Goal: Transaction & Acquisition: Purchase product/service

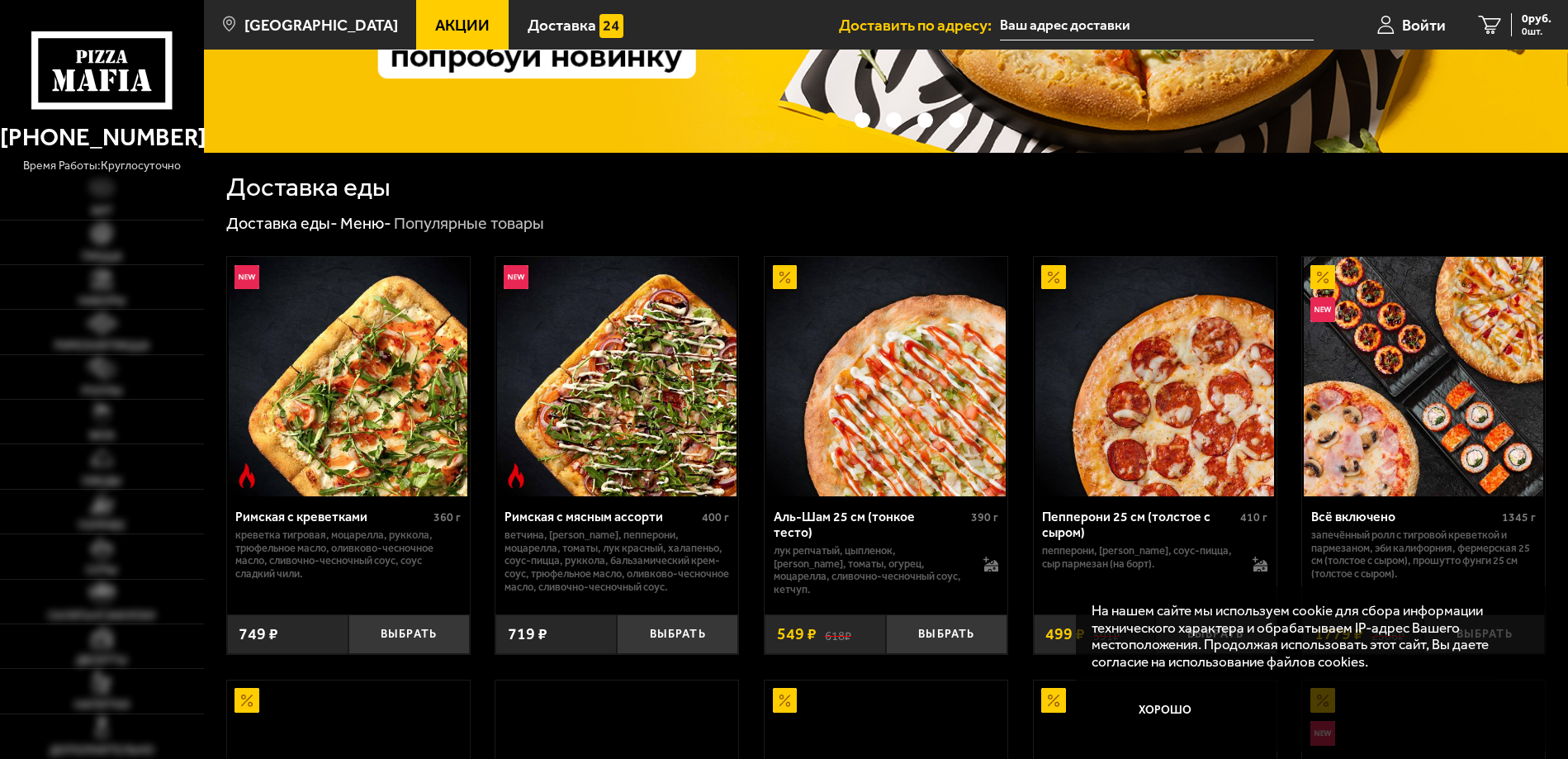
scroll to position [413, 0]
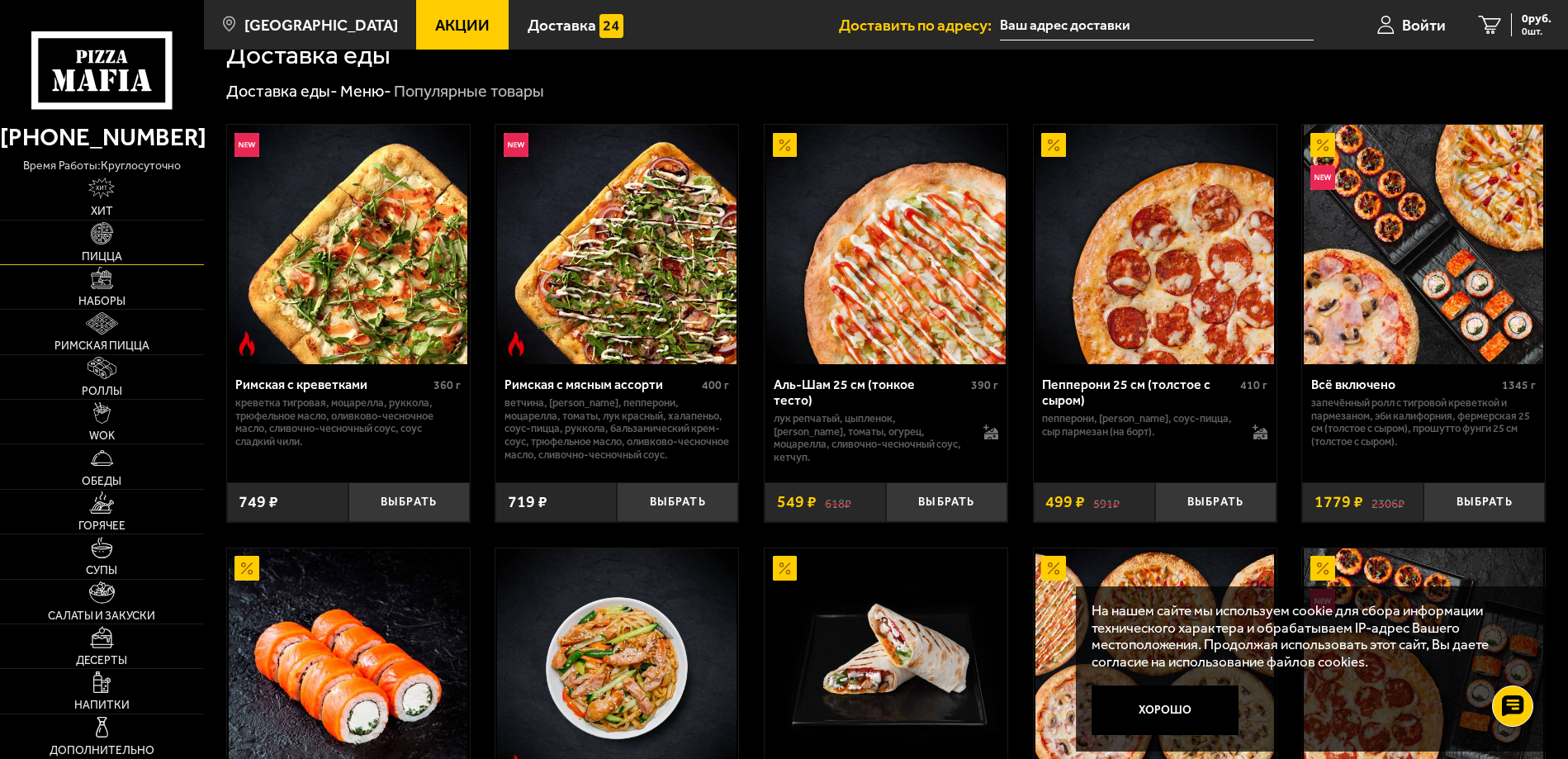
click at [120, 236] on link "Пицца" at bounding box center [101, 242] width 204 height 44
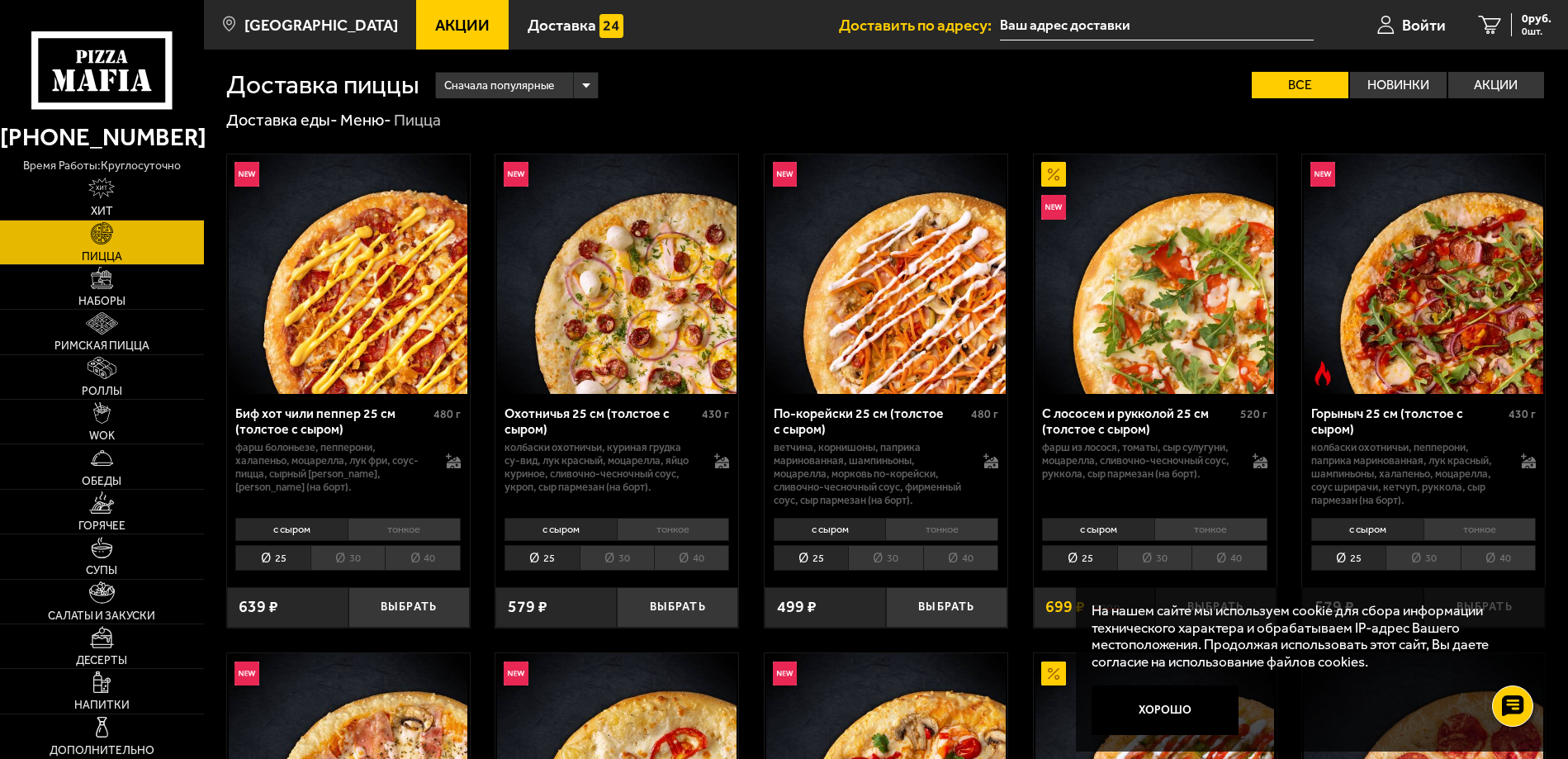
click at [339, 561] on li "30" at bounding box center [348, 558] width 74 height 26
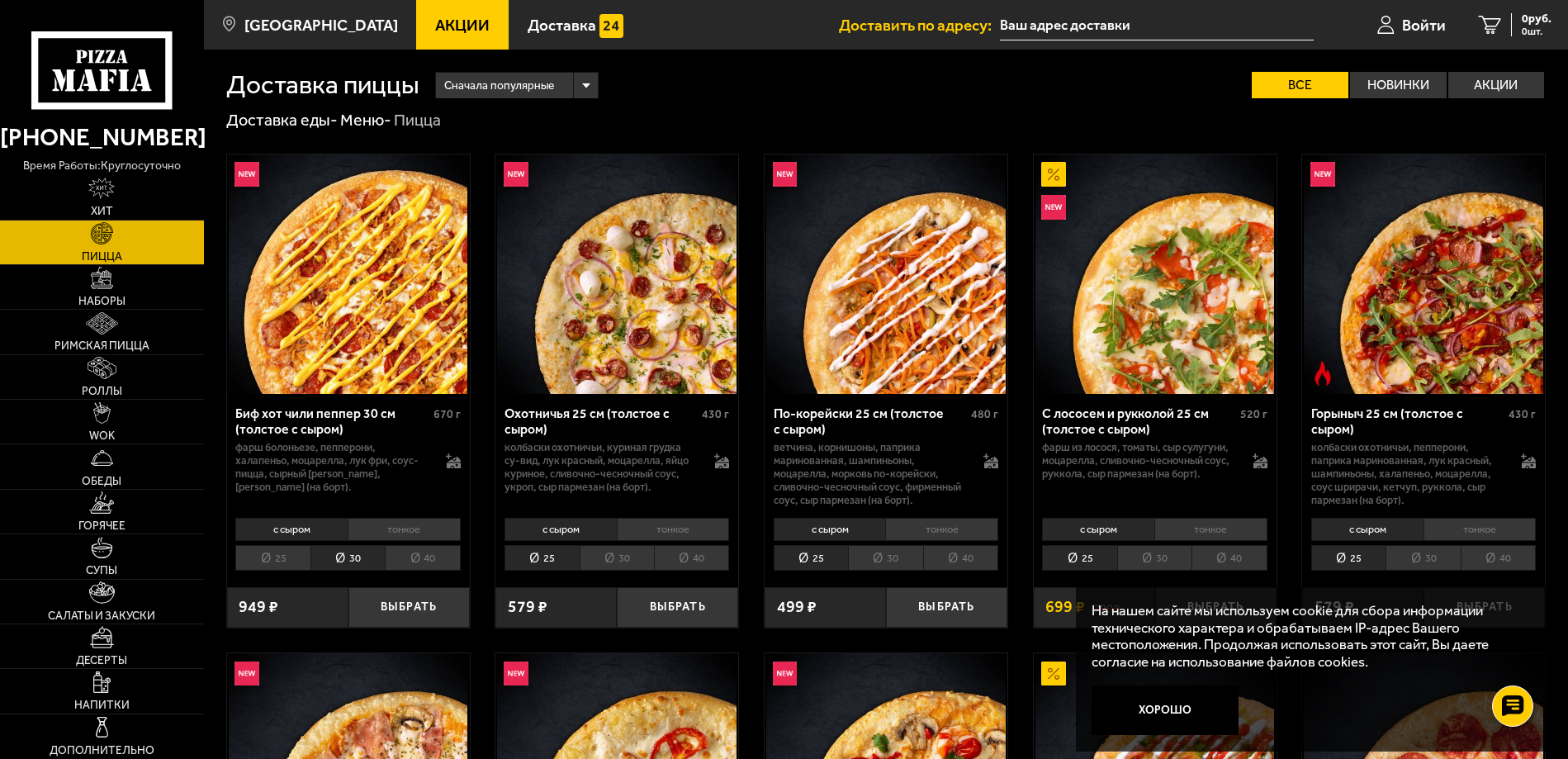
click at [405, 564] on li "40" at bounding box center [422, 558] width 75 height 26
click at [103, 194] on img at bounding box center [101, 189] width 26 height 22
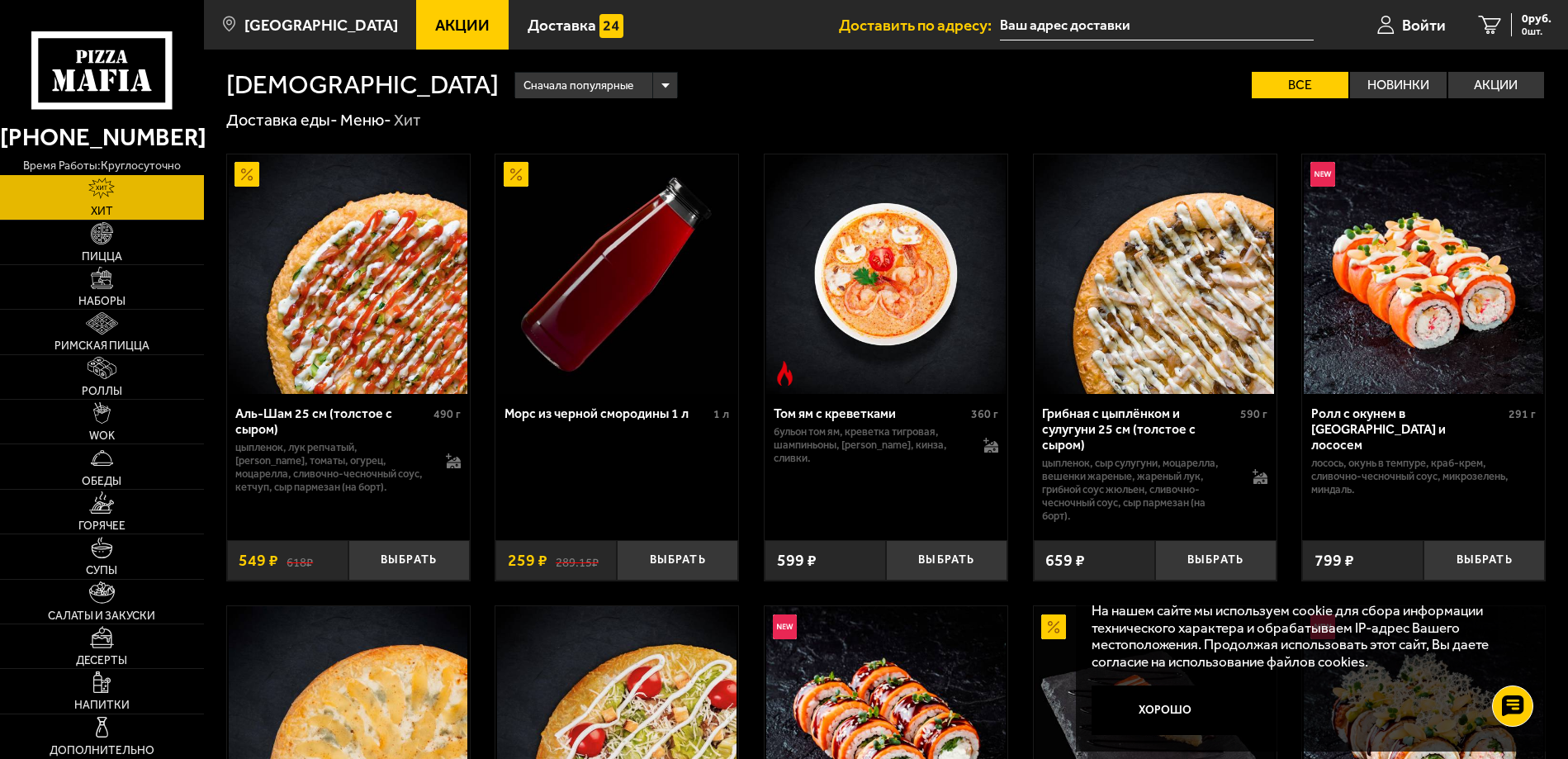
click at [464, 23] on link "Акции" at bounding box center [462, 24] width 92 height 49
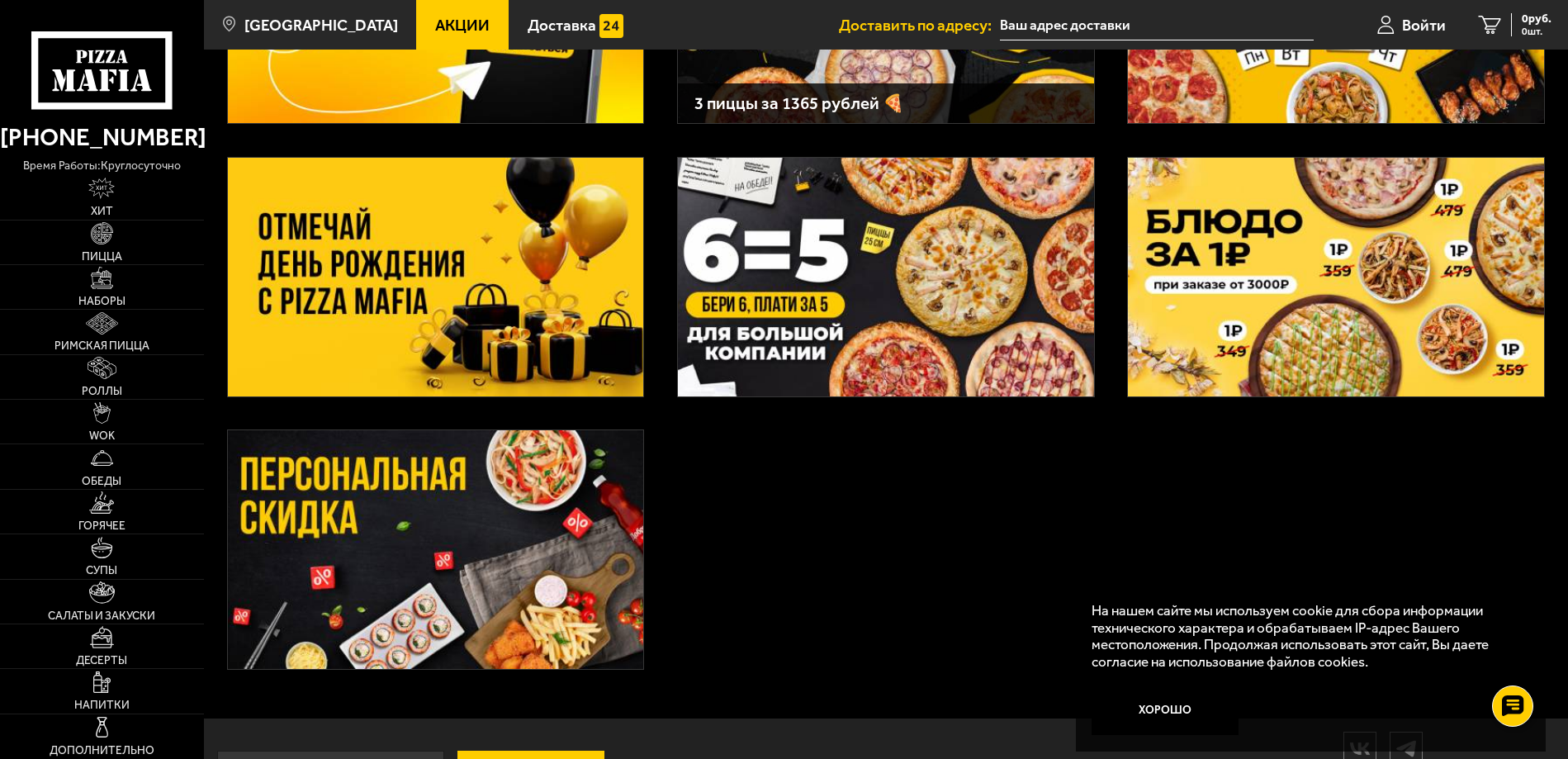
scroll to position [330, 0]
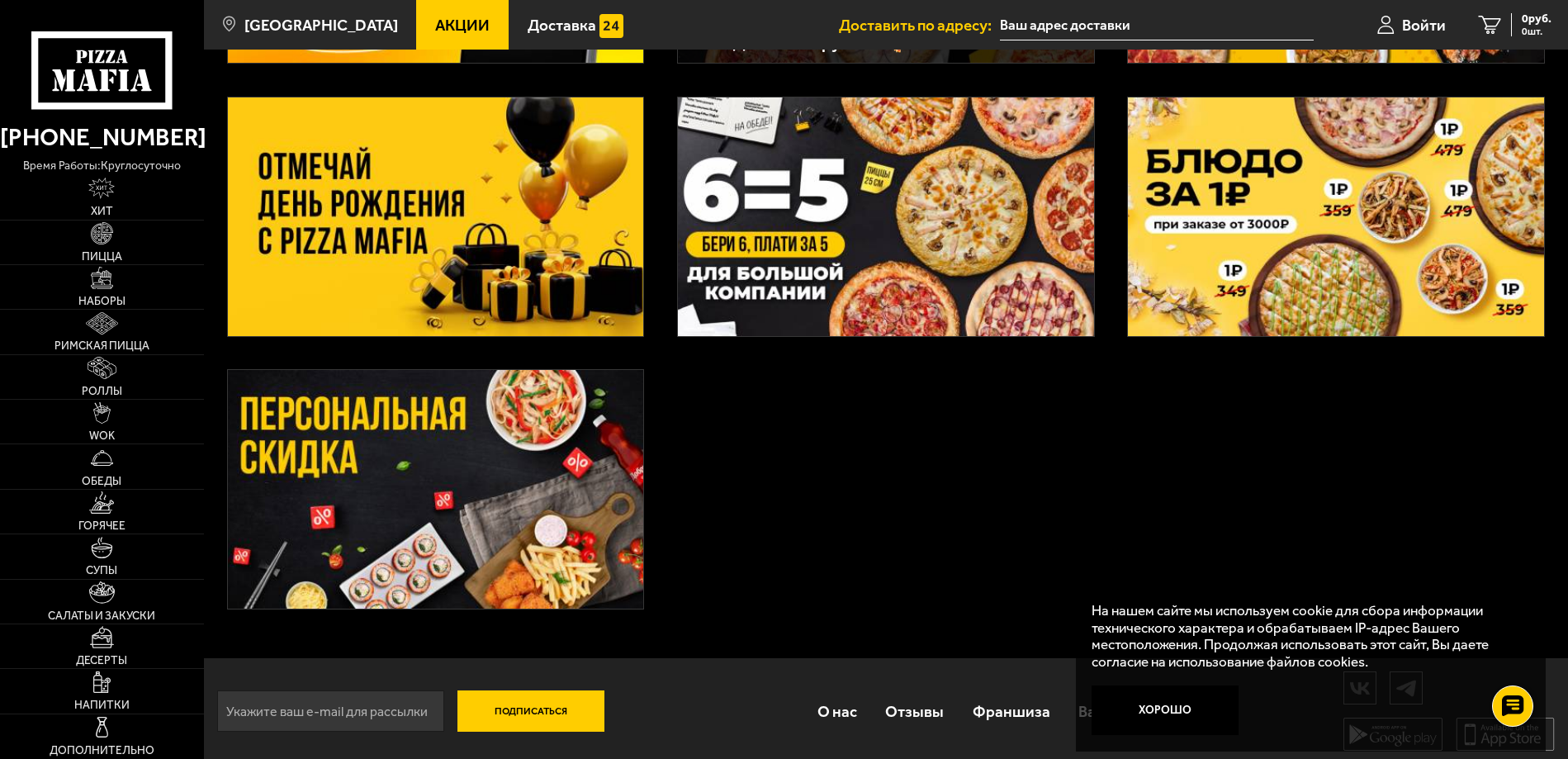
click at [323, 456] on img at bounding box center [436, 489] width 417 height 239
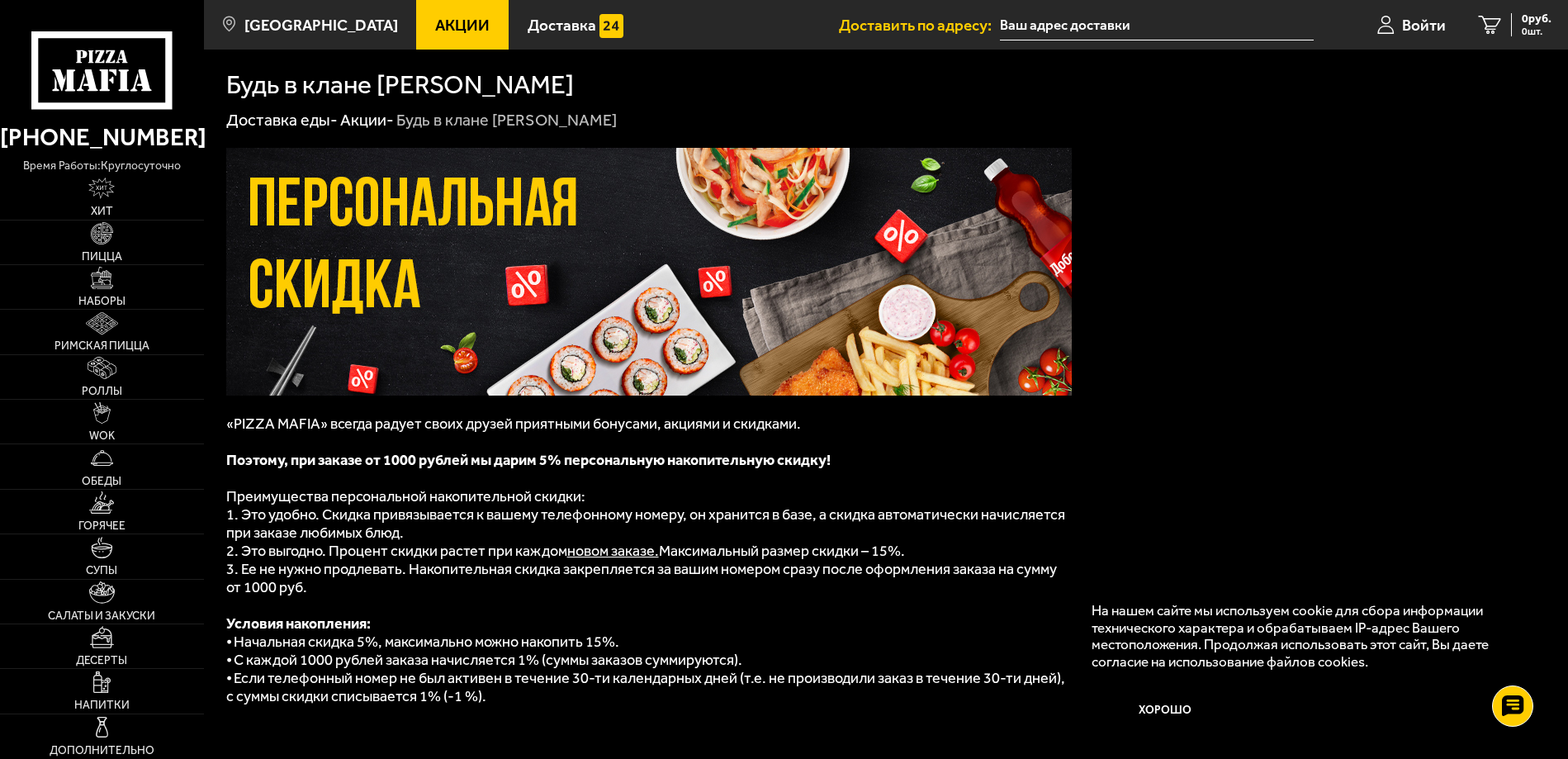
click at [418, 60] on div "Будь в клане [PERSON_NAME]" at bounding box center [886, 73] width 1321 height 48
click at [426, 38] on link "Акции" at bounding box center [462, 24] width 92 height 49
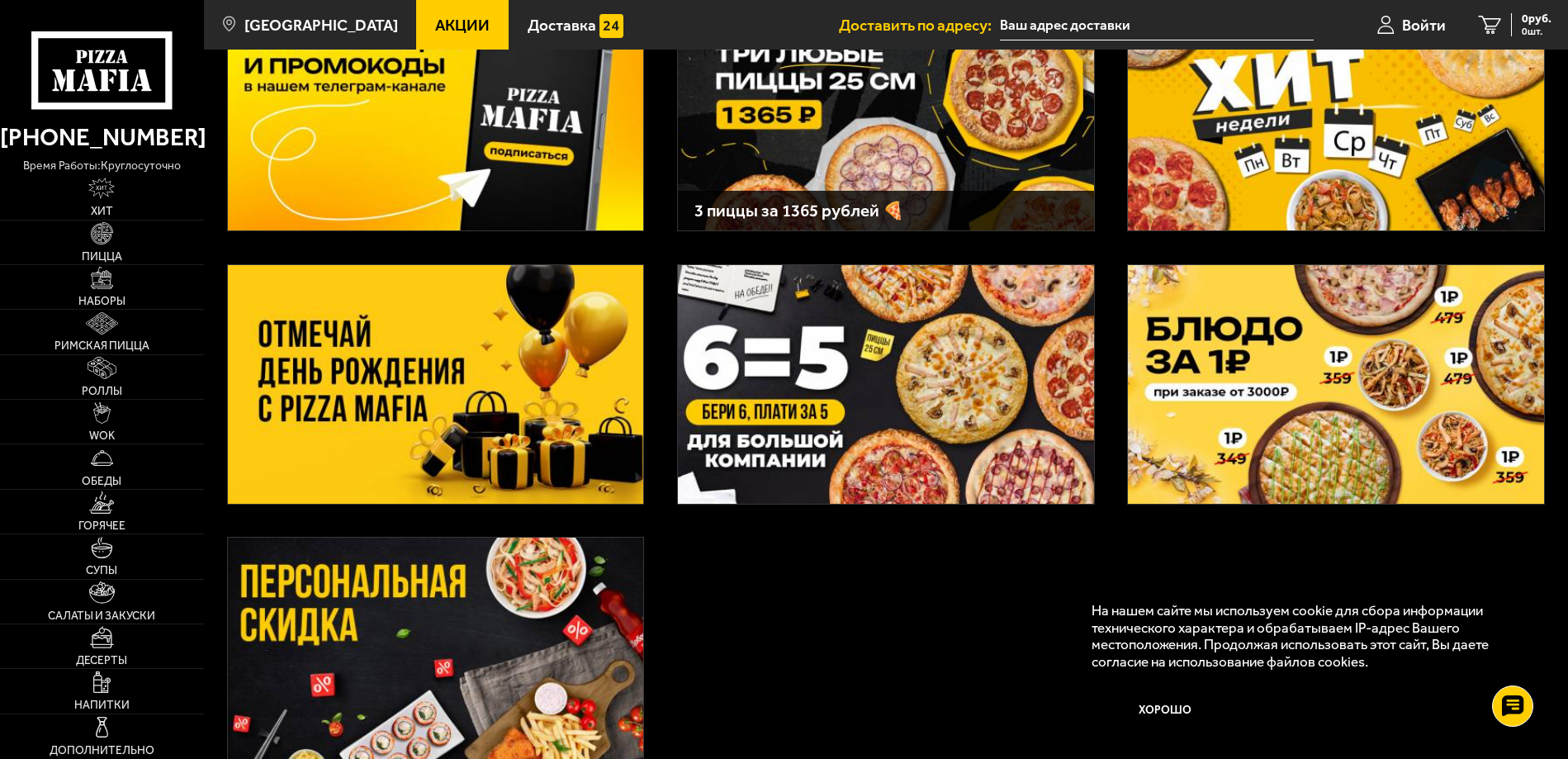
scroll to position [166, 0]
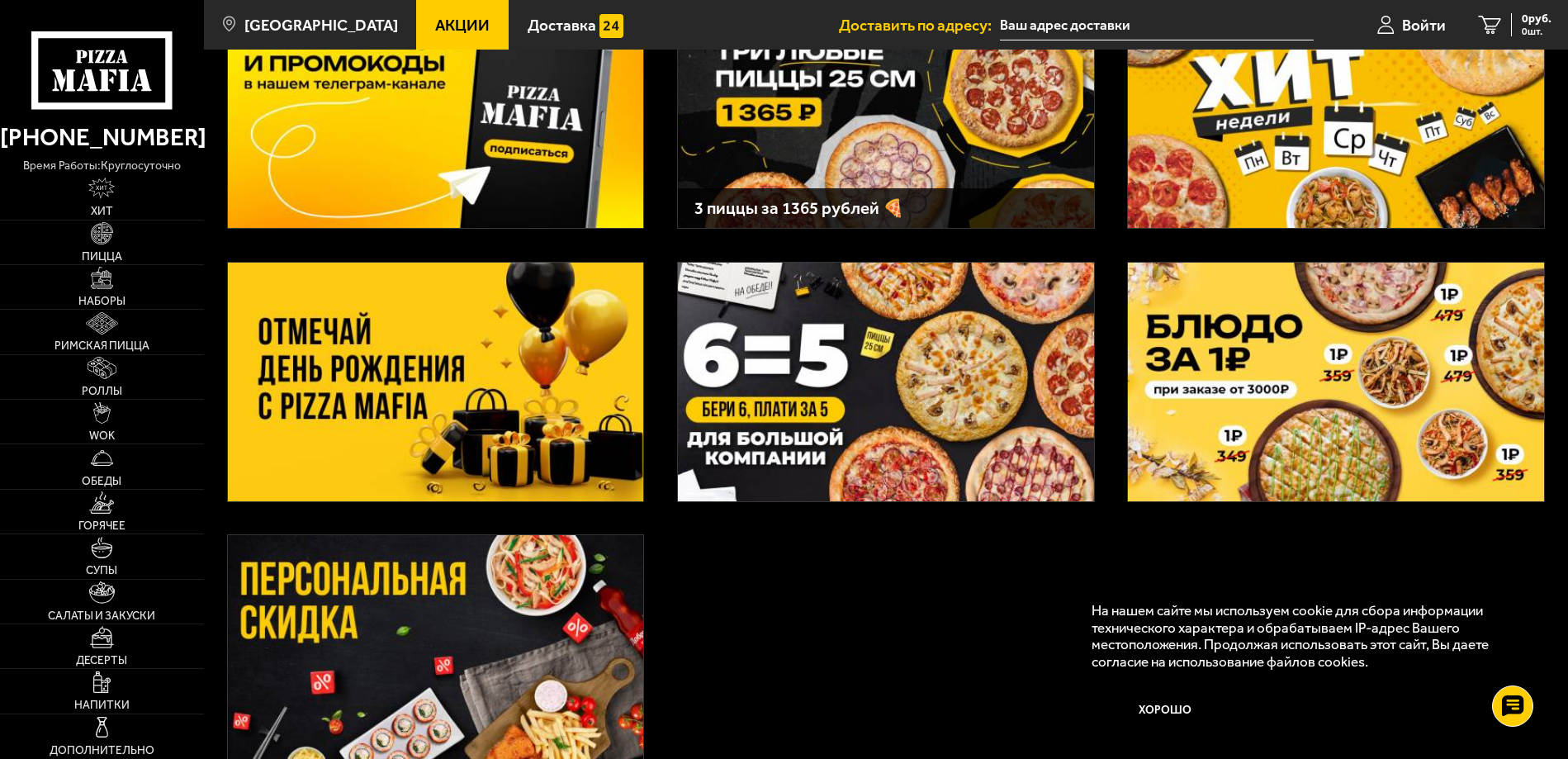
click at [344, 310] on img at bounding box center [436, 381] width 417 height 239
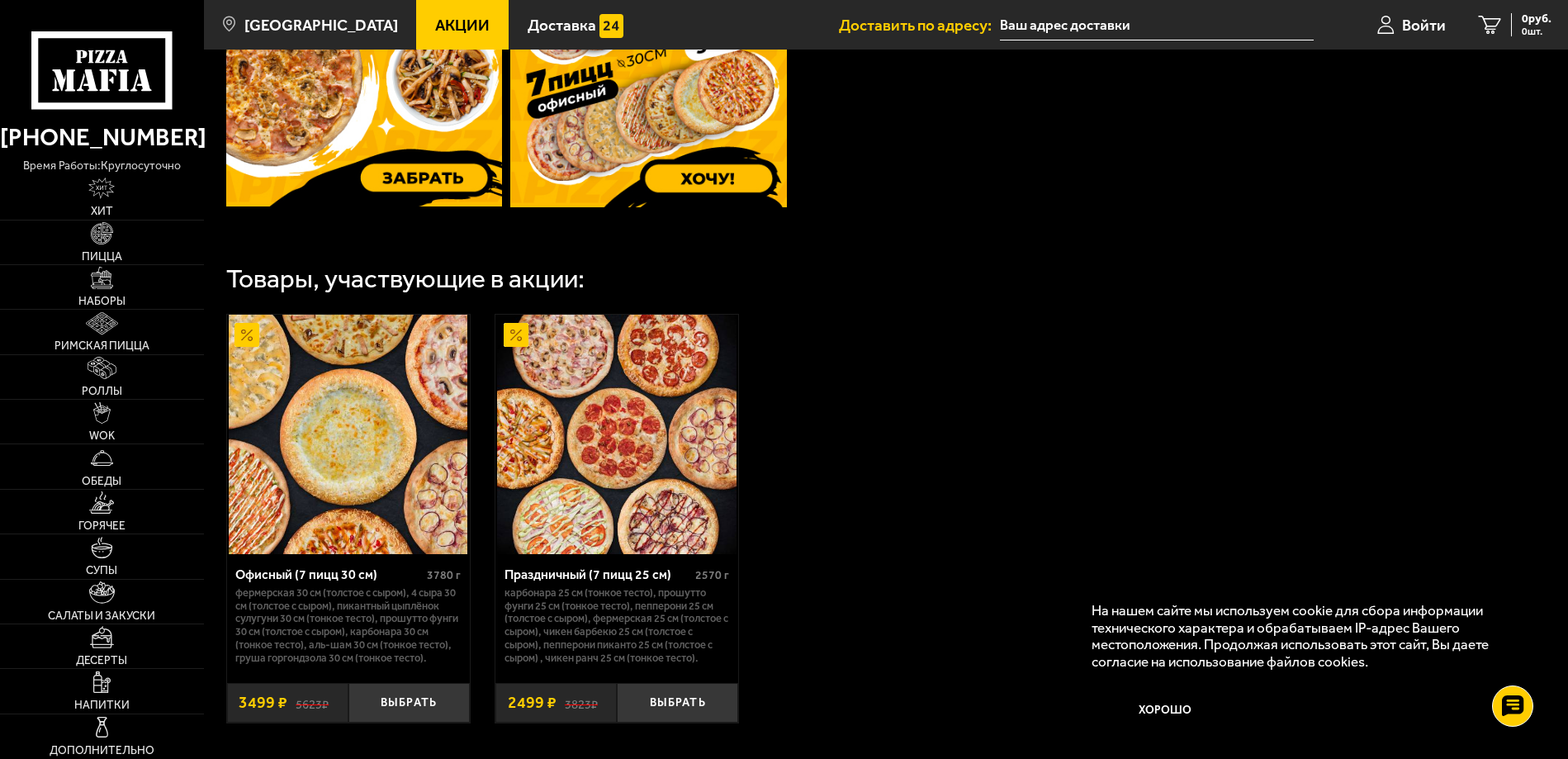
scroll to position [897, 0]
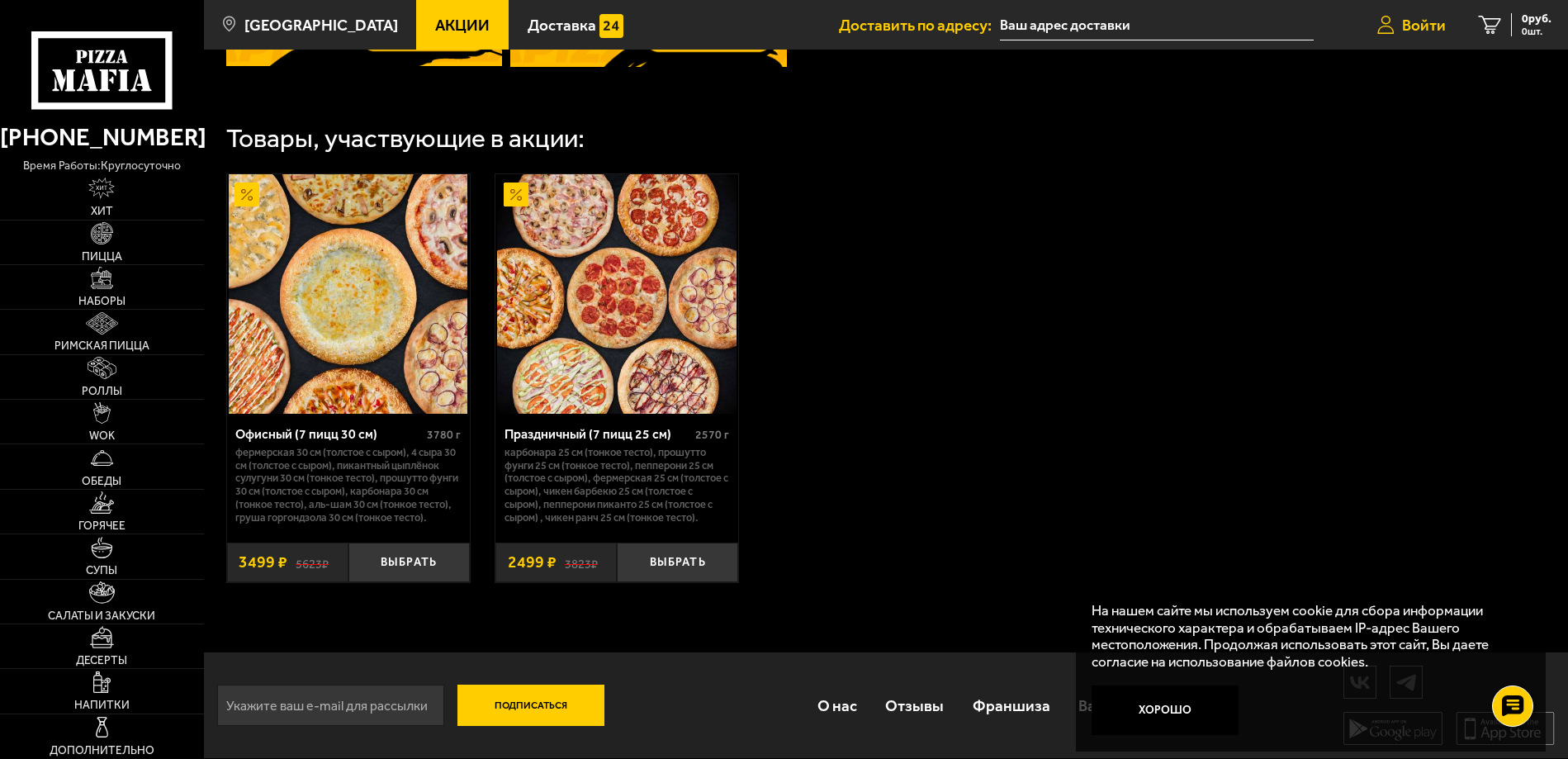
click at [1392, 18] on icon at bounding box center [1386, 25] width 17 height 19
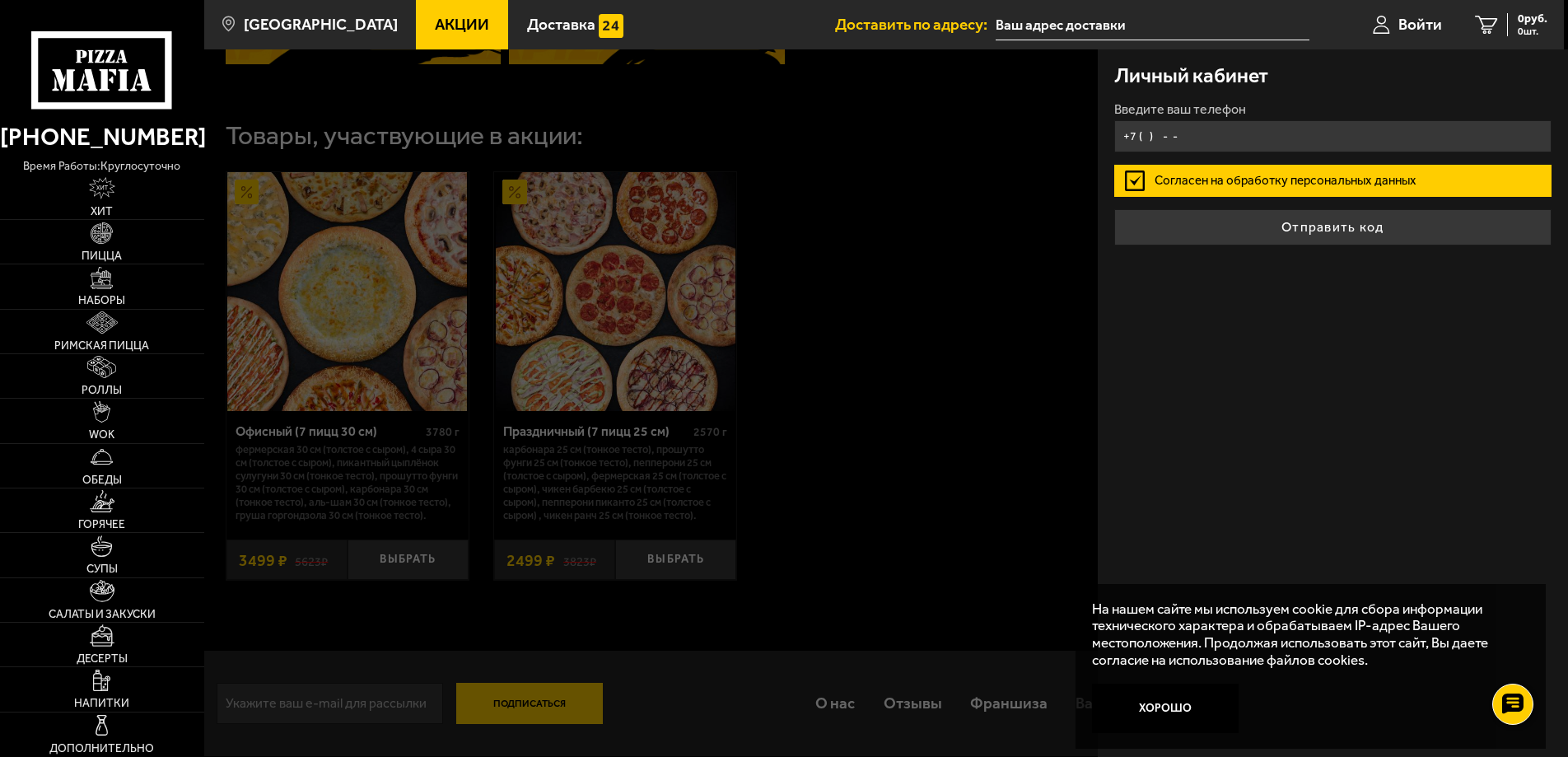
type input "+7 ( ) - -"
click at [1017, 168] on div at bounding box center [988, 428] width 1568 height 757
